Goal: Task Accomplishment & Management: Manage account settings

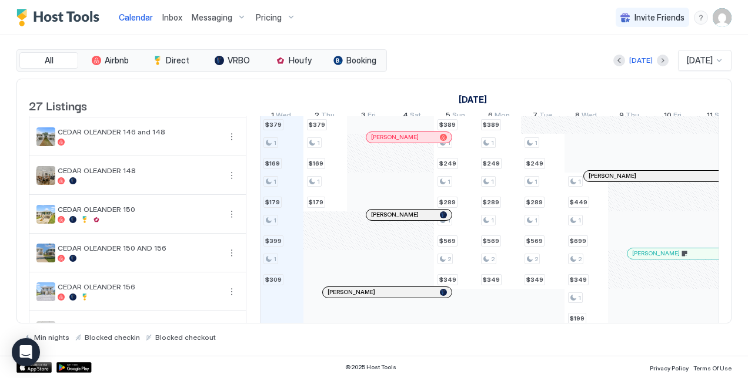
scroll to position [411, 0]
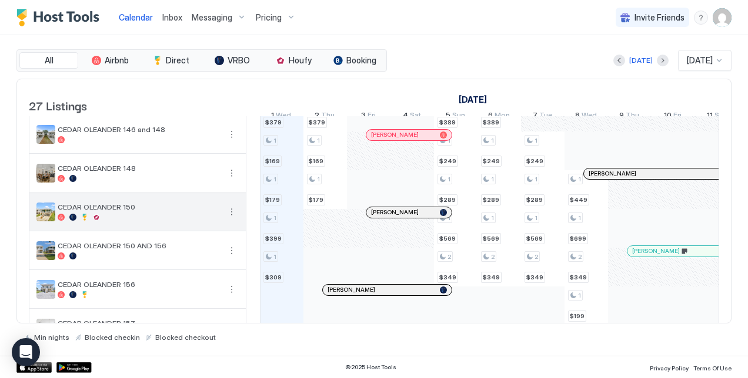
click at [229, 219] on button "More options" at bounding box center [231, 212] width 14 height 14
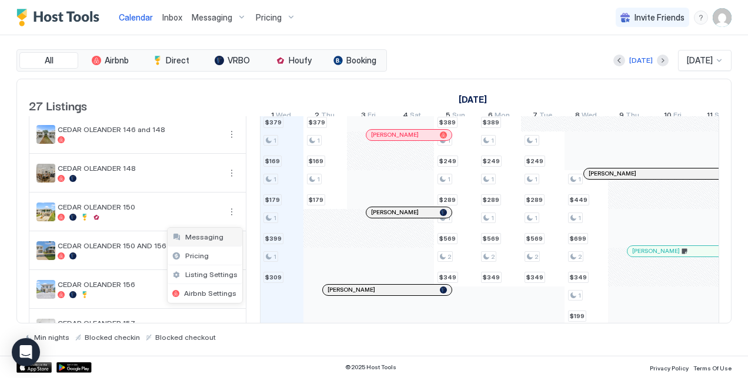
click at [216, 237] on span "Messaging" at bounding box center [204, 237] width 38 height 9
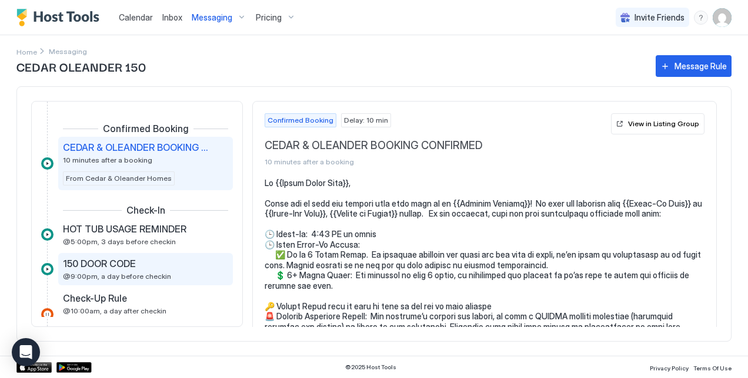
click at [121, 262] on span "150 DOOR CODE" at bounding box center [99, 264] width 73 height 12
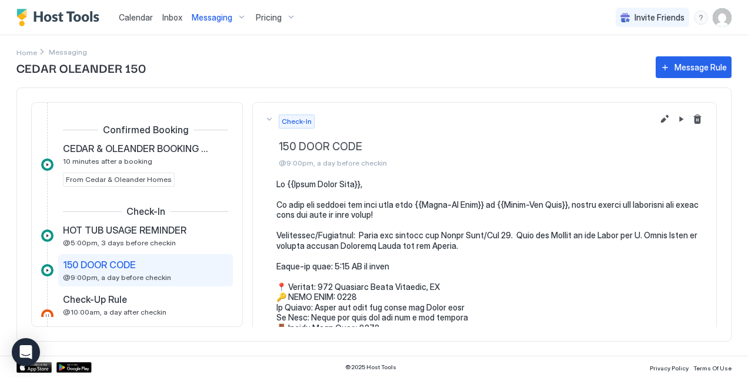
scroll to position [59, 0]
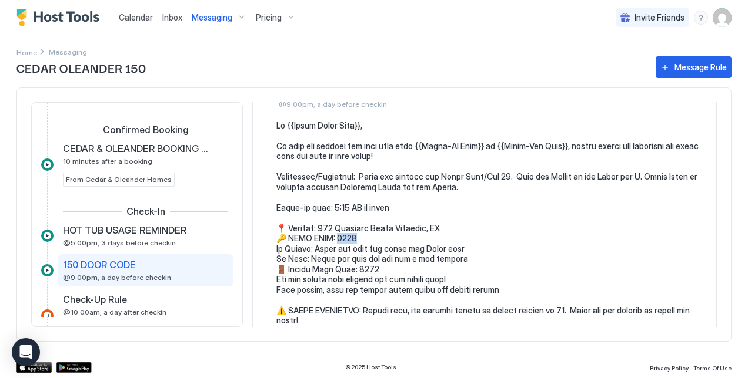
drag, startPoint x: 341, startPoint y: 237, endPoint x: 361, endPoint y: 238, distance: 20.0
click at [361, 238] on pre at bounding box center [490, 367] width 428 height 494
copy pre "50 T"
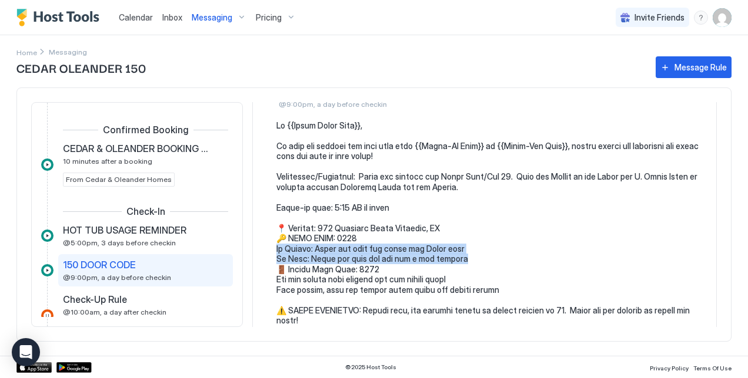
drag, startPoint x: 278, startPoint y: 249, endPoint x: 465, endPoint y: 261, distance: 187.9
click at [465, 261] on pre at bounding box center [490, 367] width 428 height 494
copy pre "Unlock: Enter the code and press the Teeho logo To Lock: Press and hold any key…"
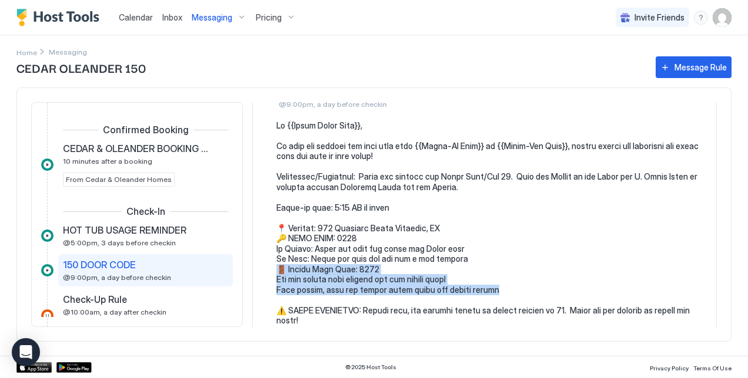
drag, startPoint x: 278, startPoint y: 269, endPoint x: 498, endPoint y: 286, distance: 221.0
click at [498, 286] on pre at bounding box center [490, 367] width 428 height 494
copy pre "Garage Door Code: 9150 Use the access door between the two garage doors Once in…"
click at [558, 278] on pre at bounding box center [490, 367] width 428 height 494
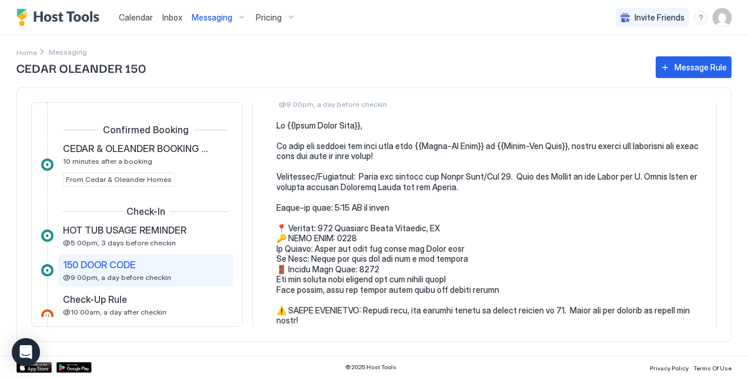
scroll to position [0, 0]
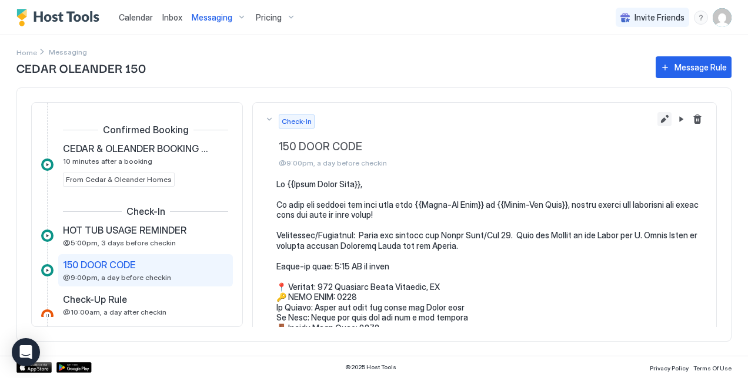
click at [657, 119] on button "Edit message rule" at bounding box center [664, 119] width 14 height 14
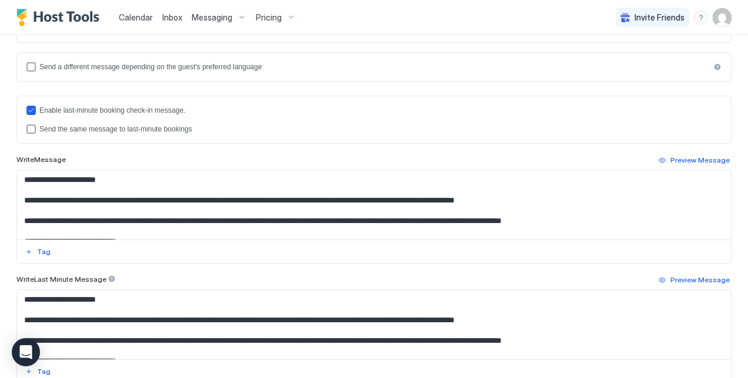
scroll to position [59, 0]
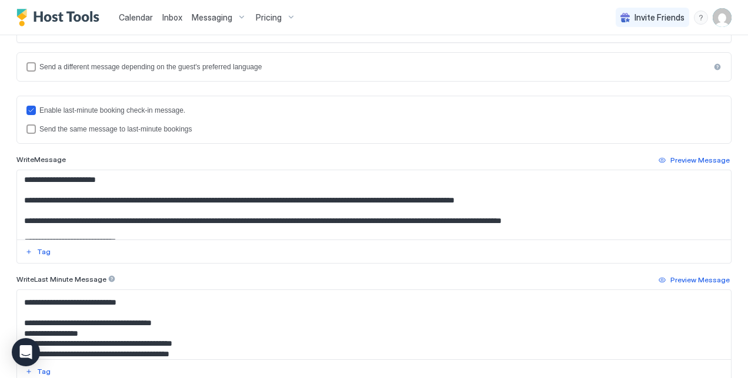
click at [92, 332] on textarea "Input Field" at bounding box center [369, 324] width 705 height 69
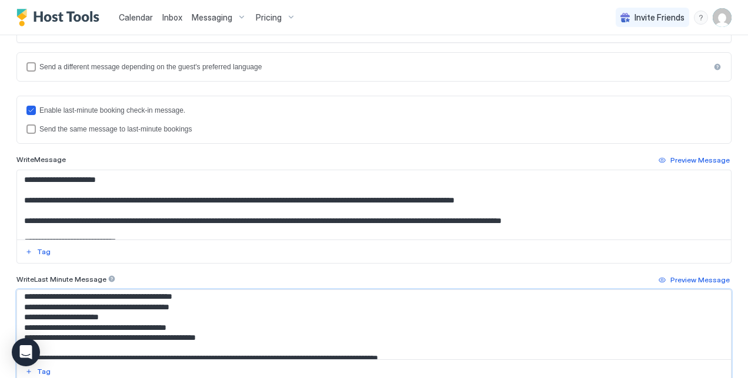
scroll to position [129, 0]
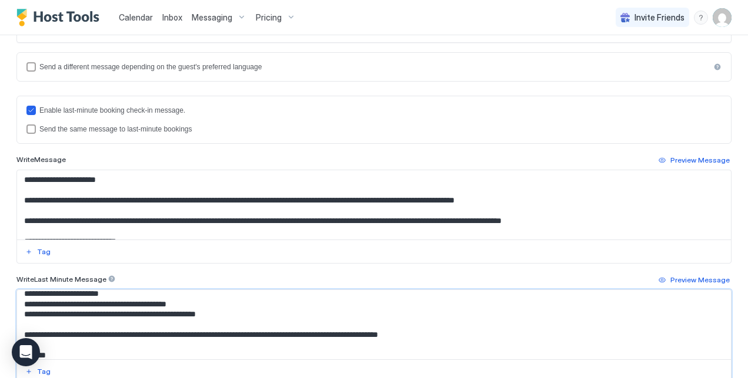
click at [230, 304] on textarea "Input Field" at bounding box center [369, 324] width 705 height 69
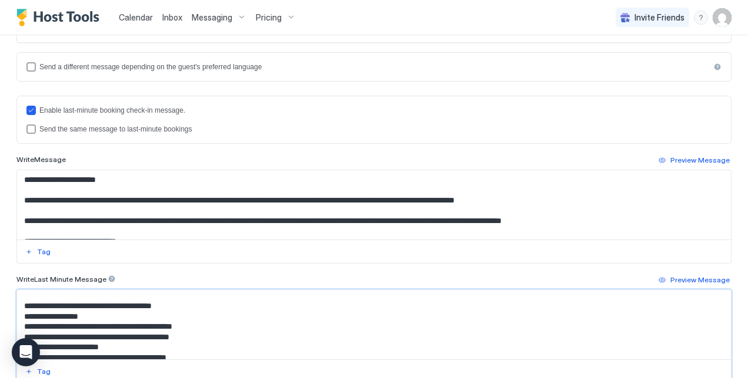
scroll to position [71, 0]
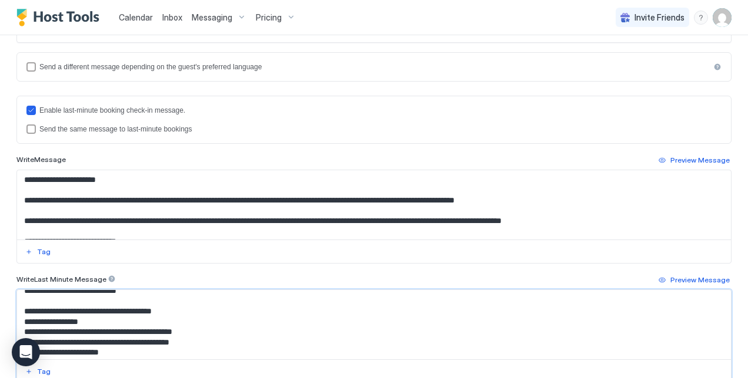
click at [150, 353] on textarea "Input Field" at bounding box center [369, 324] width 705 height 69
click at [96, 321] on textarea "Input Field" at bounding box center [369, 324] width 705 height 69
click at [129, 354] on textarea "Input Field" at bounding box center [369, 324] width 705 height 69
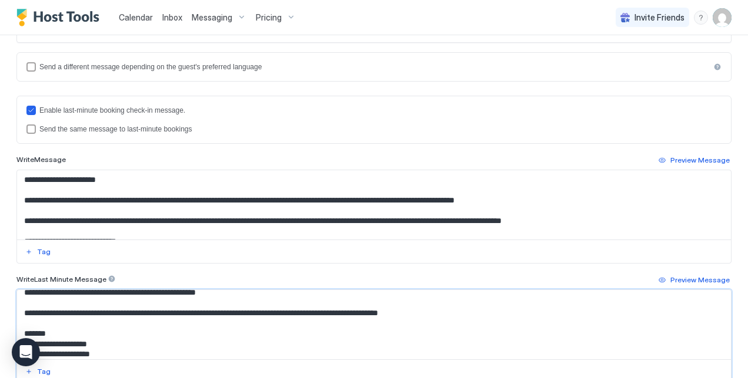
scroll to position [161, 0]
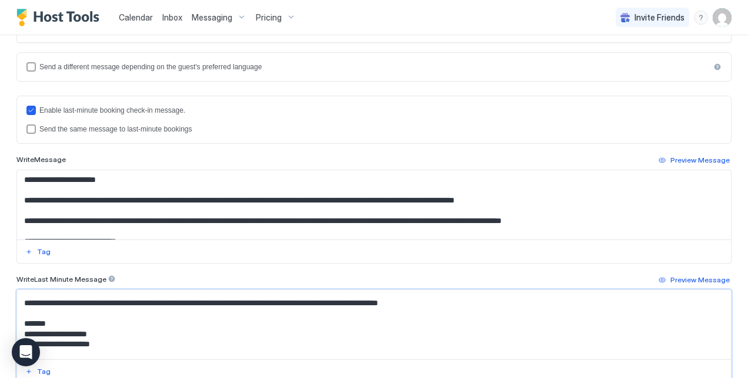
drag, startPoint x: 110, startPoint y: 344, endPoint x: 22, endPoint y: 323, distance: 90.1
click at [22, 323] on textarea "Input Field" at bounding box center [369, 324] width 705 height 69
type textarea "**********"
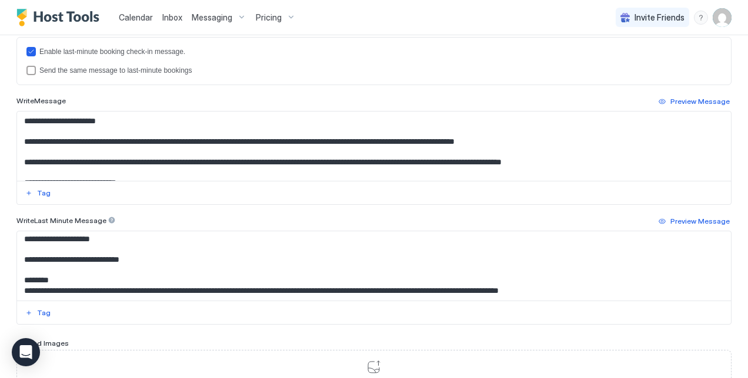
scroll to position [220, 0]
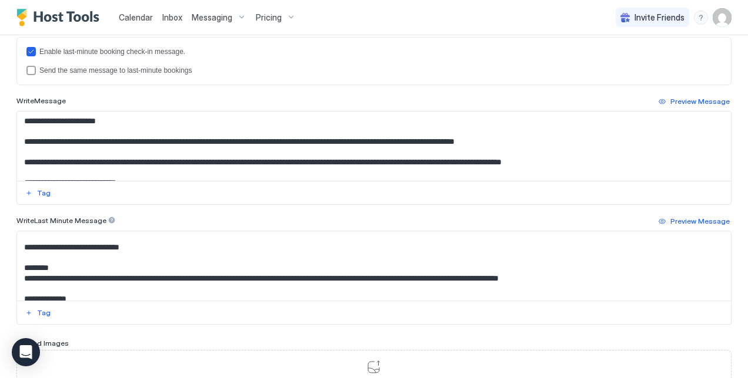
click at [247, 259] on textarea "Input Field" at bounding box center [369, 266] width 705 height 69
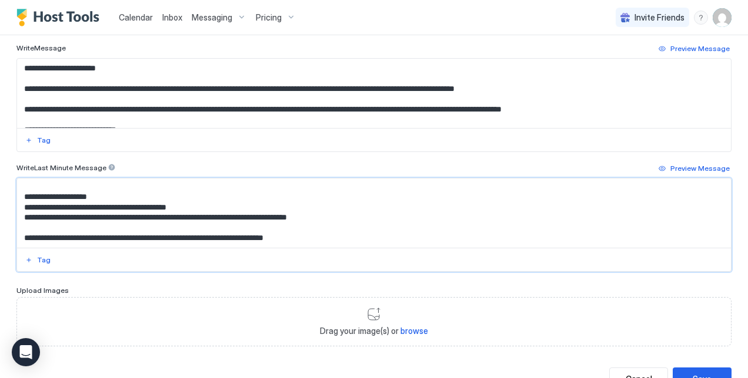
scroll to position [411, 0]
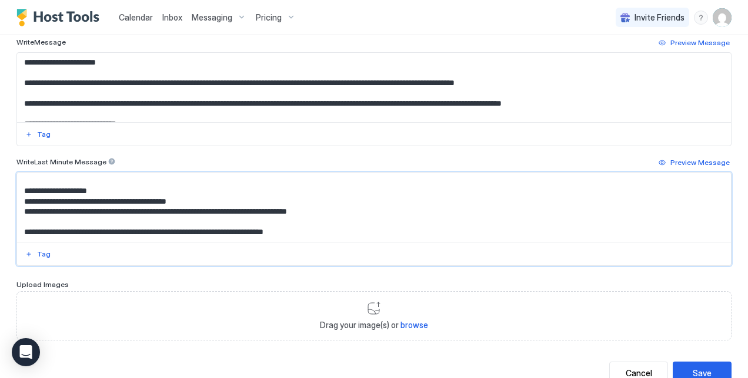
click at [67, 219] on textarea "Input Field" at bounding box center [369, 207] width 705 height 69
click at [123, 208] on textarea "Input Field" at bounding box center [369, 207] width 705 height 69
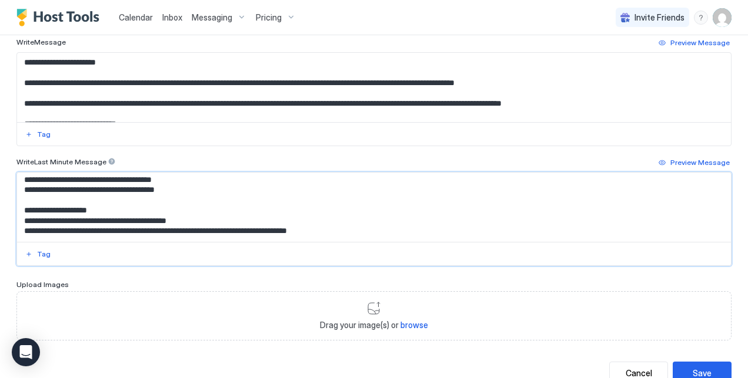
scroll to position [382, 0]
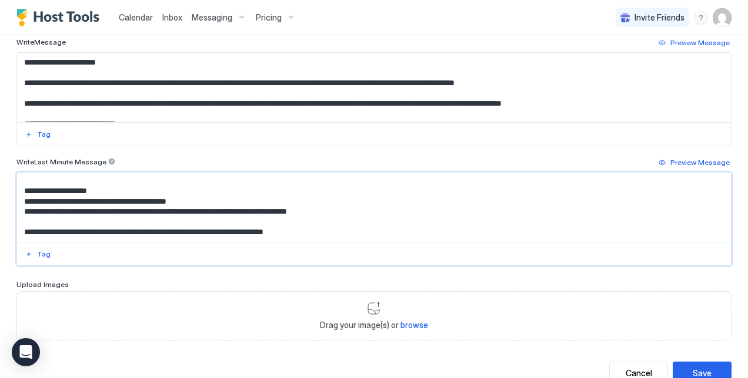
drag, startPoint x: 30, startPoint y: 208, endPoint x: 321, endPoint y: 229, distance: 292.2
click at [321, 229] on textarea "Input Field" at bounding box center [369, 207] width 705 height 69
click at [686, 367] on button "Save" at bounding box center [701, 373] width 59 height 23
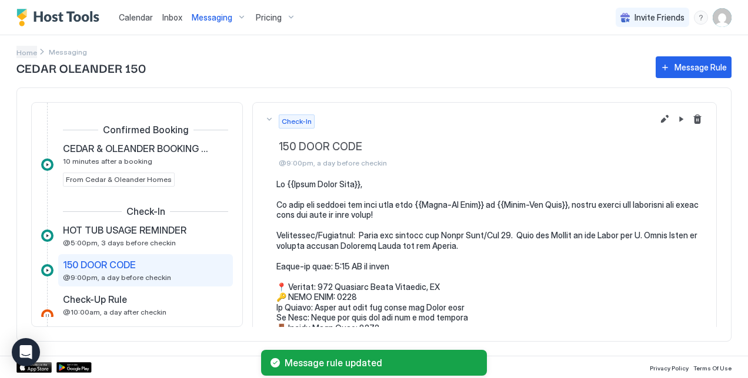
click at [29, 51] on span "Home" at bounding box center [26, 52] width 21 height 9
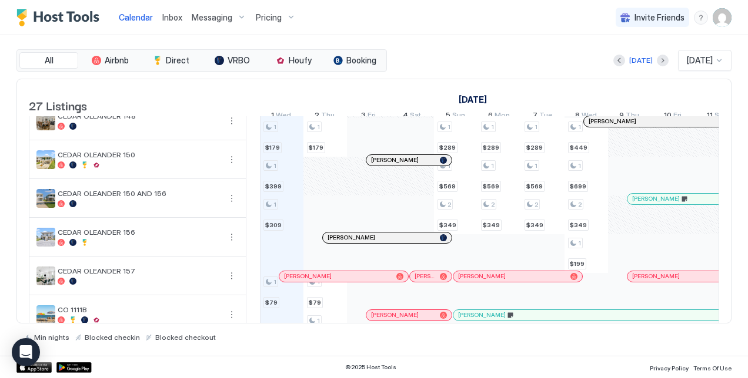
scroll to position [470, 0]
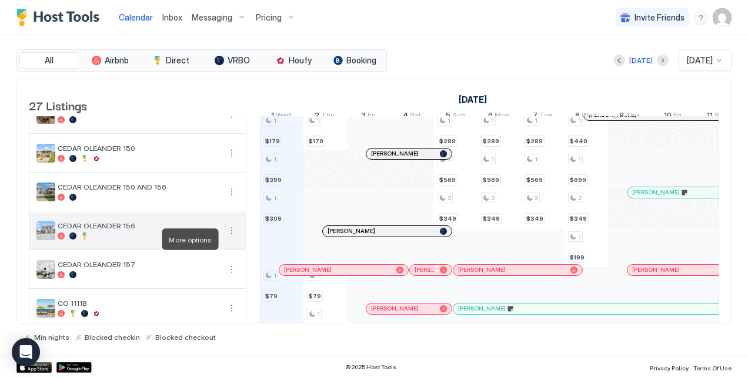
click at [233, 238] on button "More options" at bounding box center [231, 231] width 14 height 14
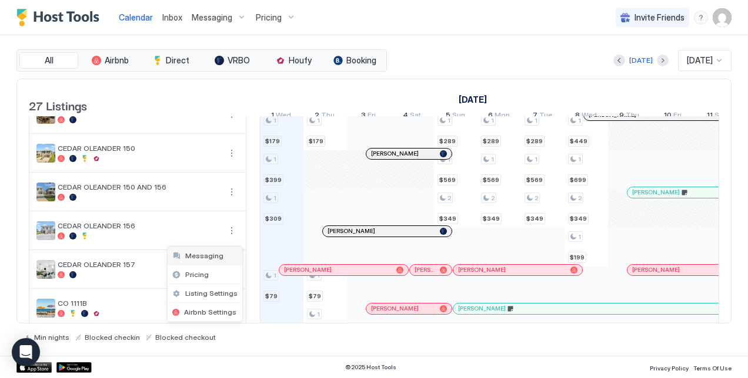
click at [222, 256] on div "Messaging" at bounding box center [204, 256] width 75 height 19
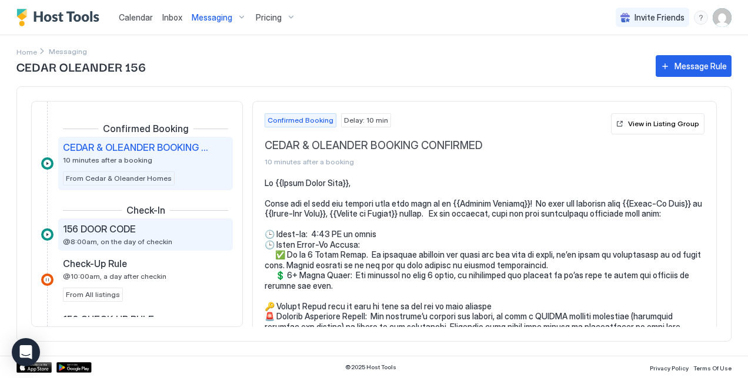
click at [131, 234] on span "156 DOOR CODE" at bounding box center [99, 229] width 73 height 12
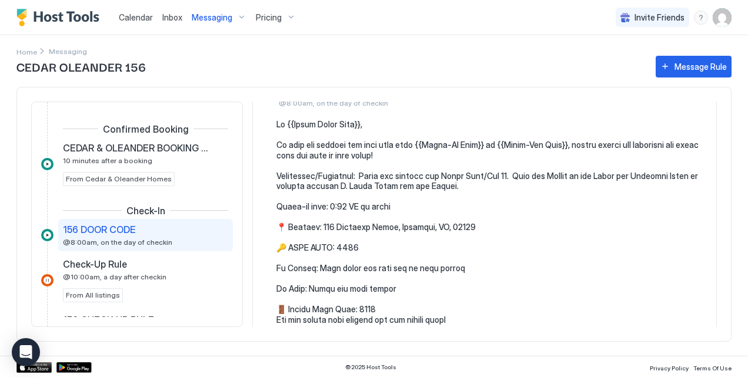
scroll to position [118, 0]
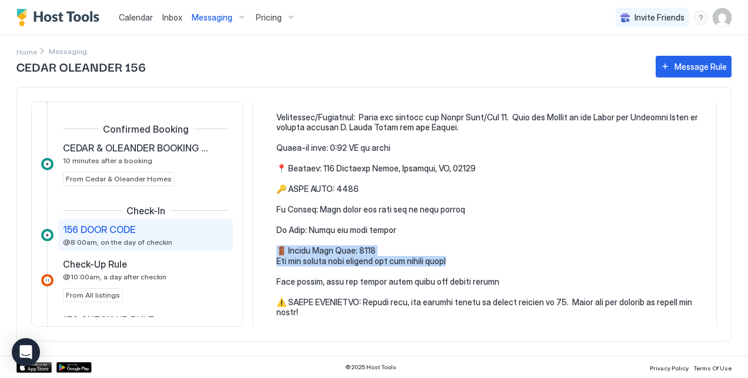
drag, startPoint x: 277, startPoint y: 250, endPoint x: 475, endPoint y: 257, distance: 198.2
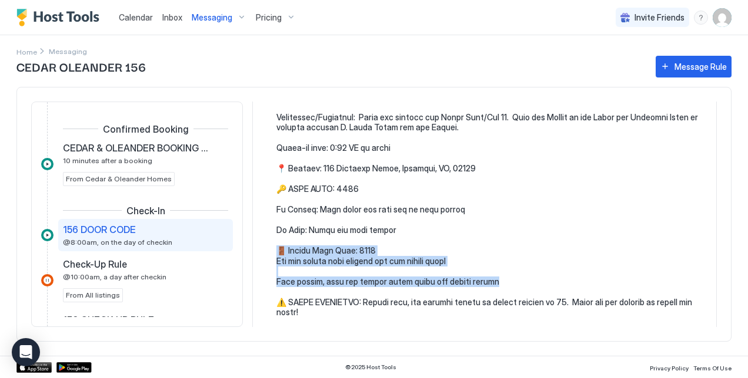
drag, startPoint x: 279, startPoint y: 250, endPoint x: 492, endPoint y: 279, distance: 215.8
copy pre "Garage Door Code: 0612 Use the access door between the two garage doors Once in…"
